Goal: Transaction & Acquisition: Subscribe to service/newsletter

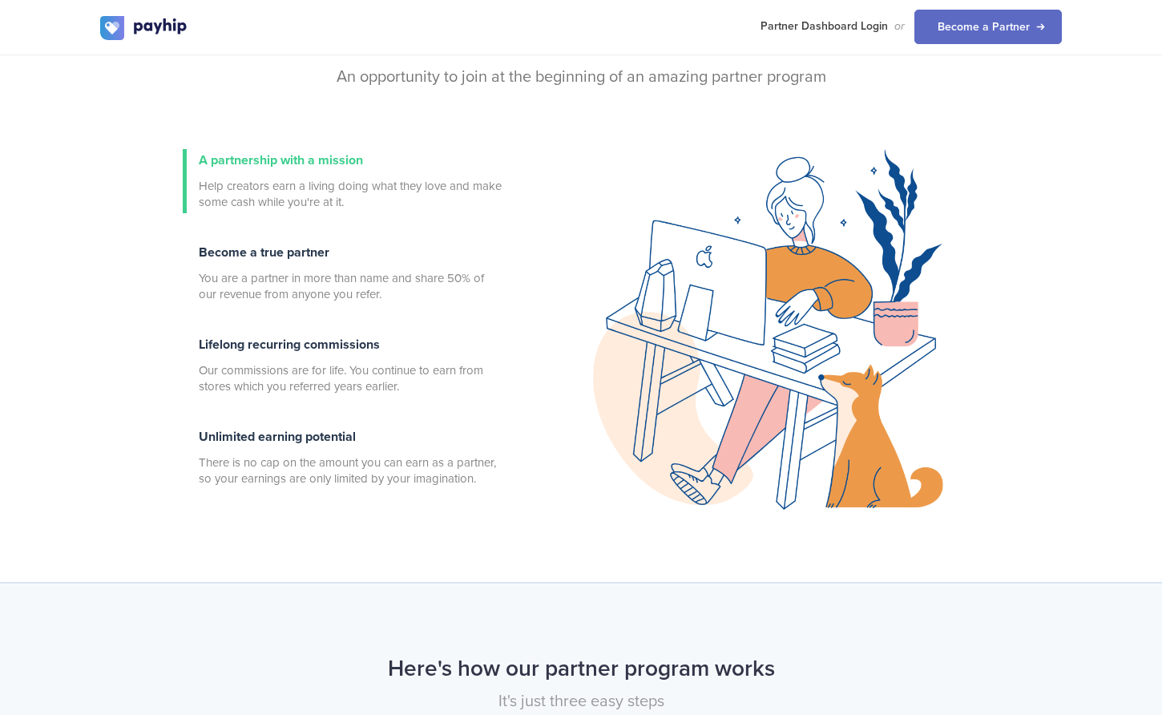
scroll to position [542, 0]
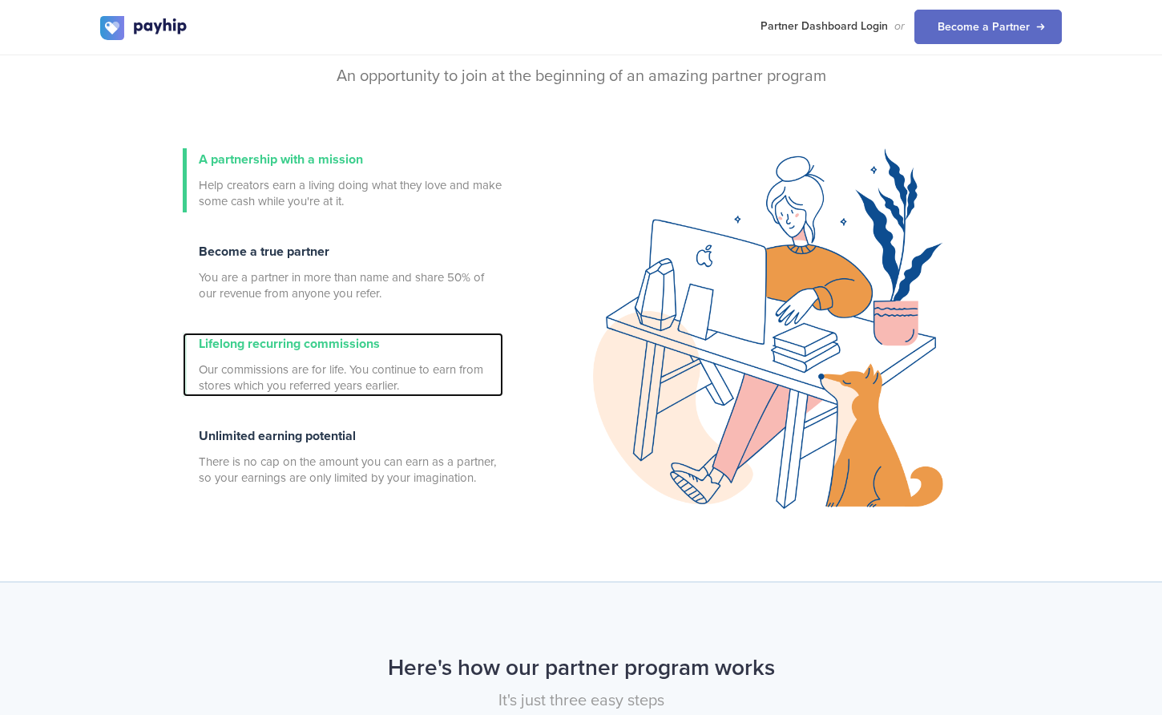
click at [328, 340] on span "Lifelong recurring commissions" at bounding box center [289, 344] width 181 height 16
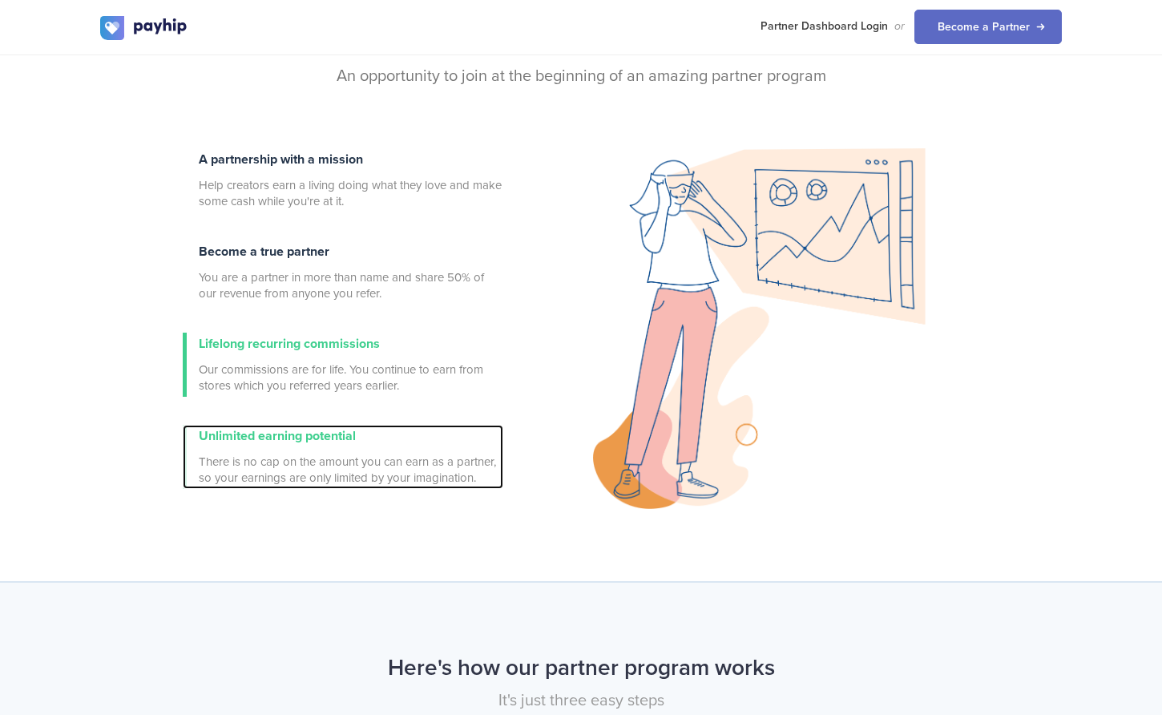
click at [333, 453] on span "There is no cap on the amount you can earn as a partner, so your earnings are o…" at bounding box center [351, 469] width 304 height 32
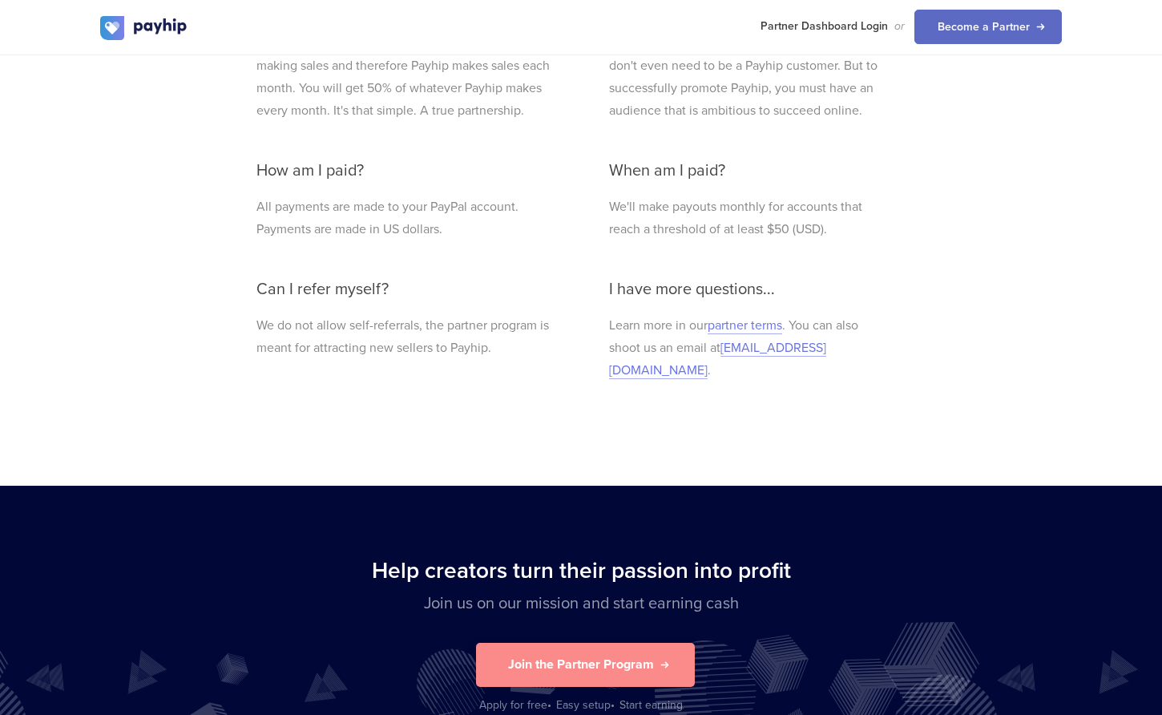
scroll to position [3533, 0]
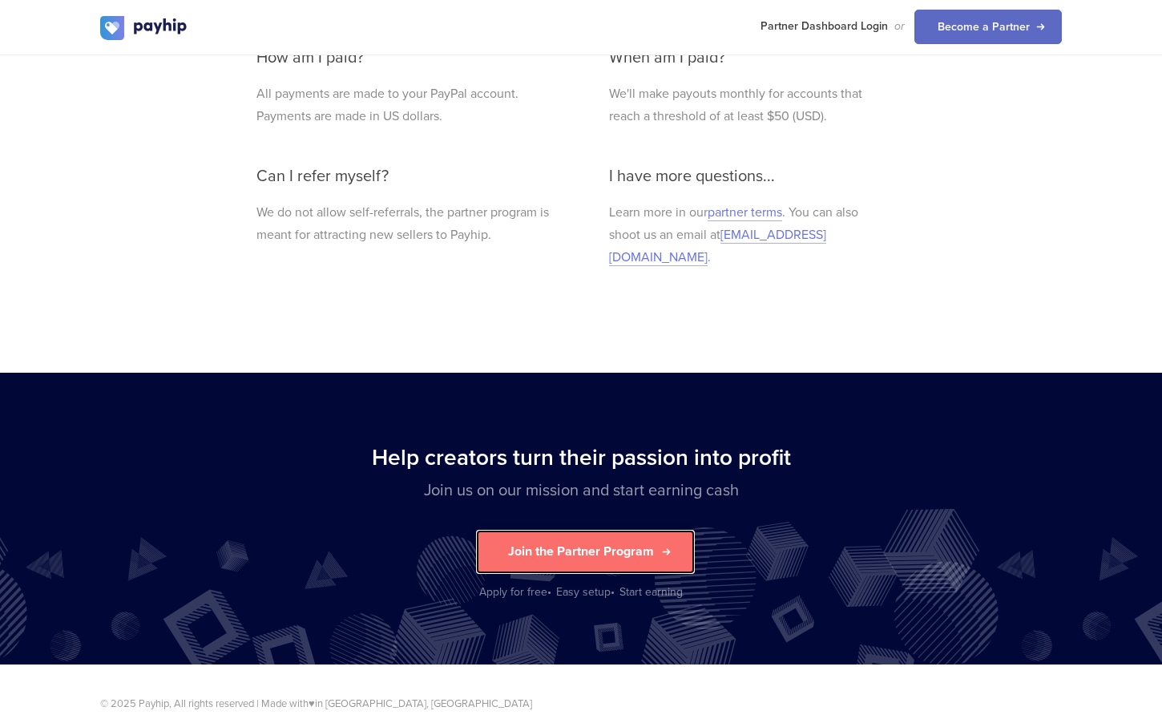
click at [637, 530] on button "Join the Partner Program" at bounding box center [585, 552] width 219 height 44
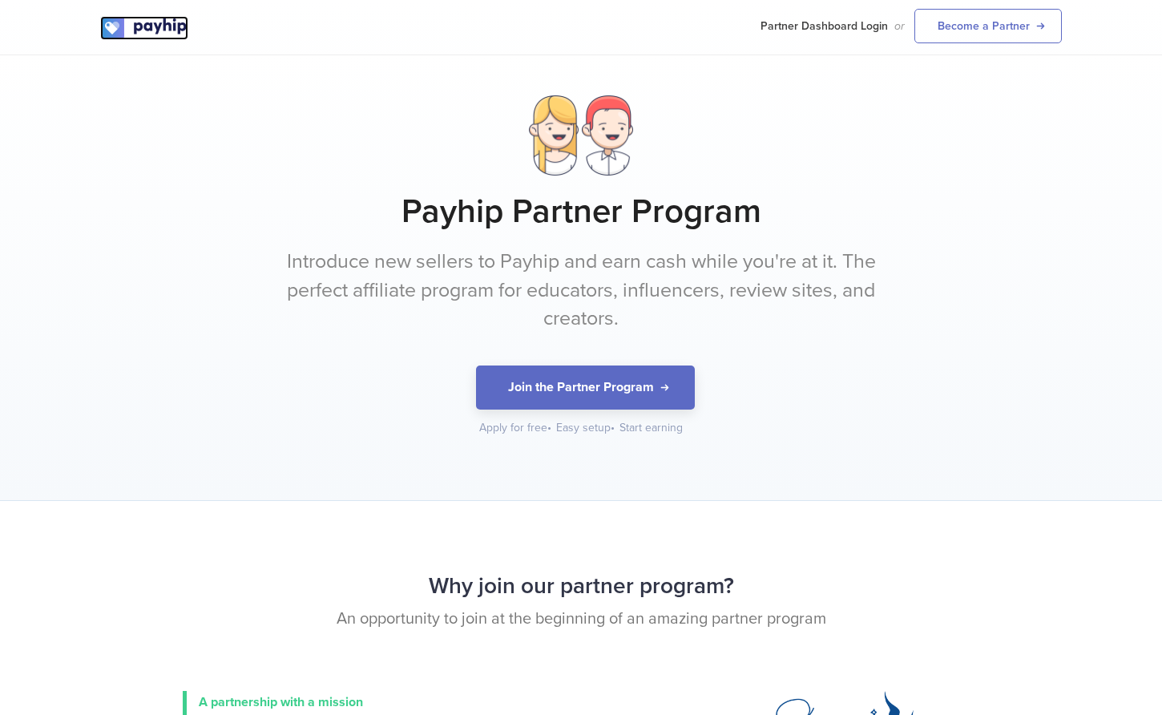
click at [179, 27] on img at bounding box center [144, 28] width 88 height 24
